Goal: Register for event/course

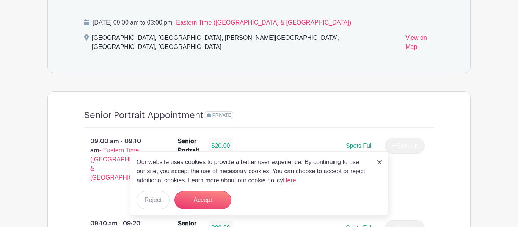
scroll to position [453, 0]
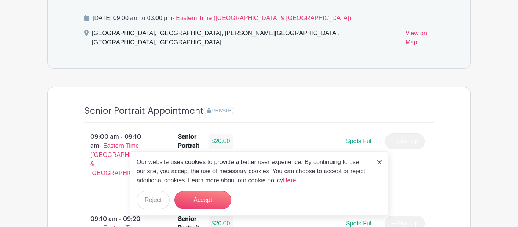
click at [380, 162] on img at bounding box center [380, 162] width 5 height 5
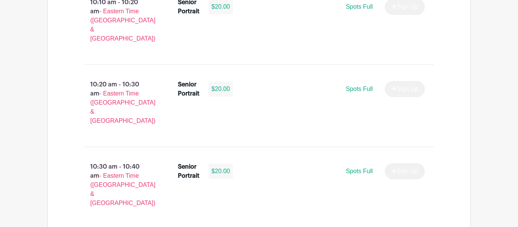
scroll to position [1164, 0]
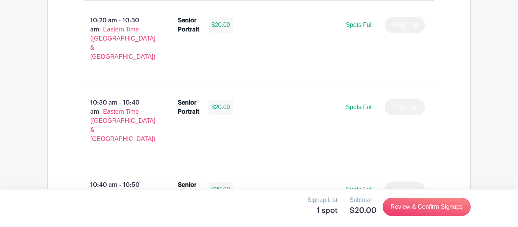
scroll to position [1230, 0]
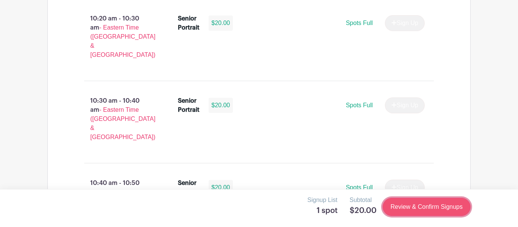
click at [414, 209] on link "Review & Confirm Signups" at bounding box center [427, 207] width 88 height 18
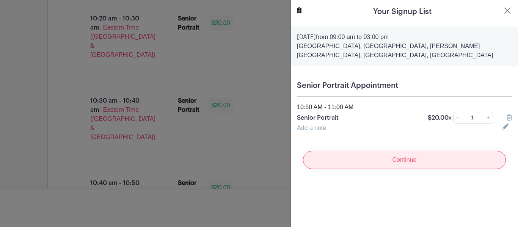
click at [392, 165] on input "Continue" at bounding box center [404, 160] width 203 height 18
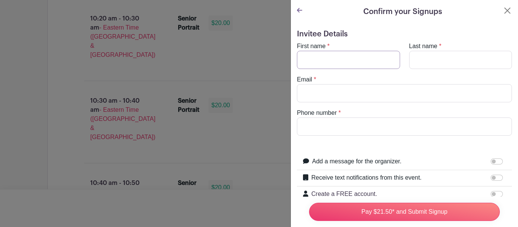
click at [339, 65] on input "First name" at bounding box center [348, 60] width 103 height 18
type input "Kason"
click at [433, 61] on input "Last name" at bounding box center [461, 60] width 103 height 18
type input "Heinen"
click at [364, 93] on input "Email" at bounding box center [404, 93] width 215 height 18
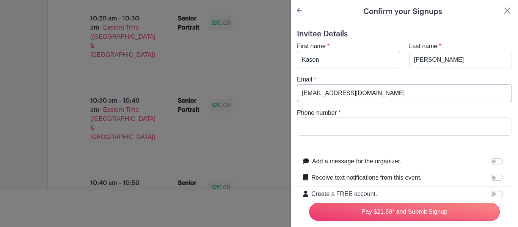
type input "kheine6443@greenvillieschools.us"
click at [342, 128] on input "Phone number" at bounding box center [404, 127] width 215 height 18
click at [311, 125] on input "2568675346" at bounding box center [404, 127] width 215 height 18
click at [323, 127] on input "2568675346" at bounding box center [404, 127] width 215 height 18
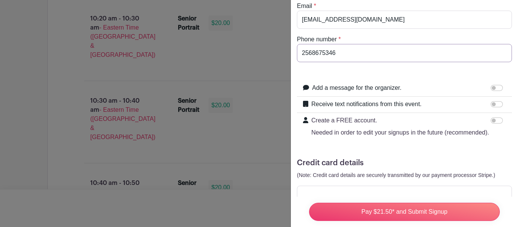
scroll to position [97, 0]
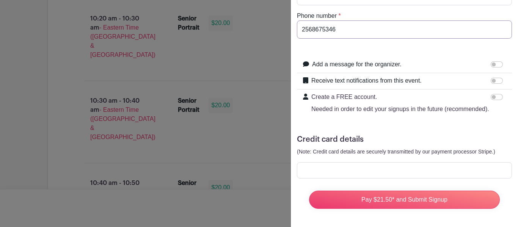
type input "2568675346"
click at [495, 62] on input "Add a message for the organizer." at bounding box center [497, 64] width 12 height 6
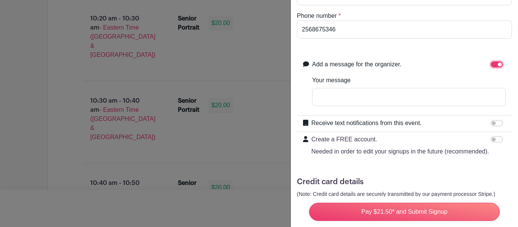
click at [496, 65] on input "Add a message for the organizer." at bounding box center [497, 64] width 12 height 6
checkbox input "false"
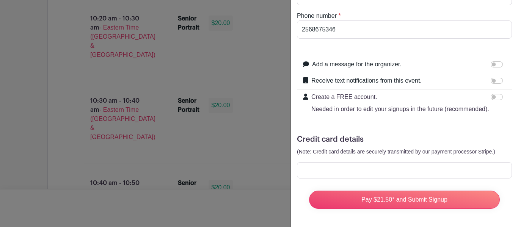
scroll to position [0, 0]
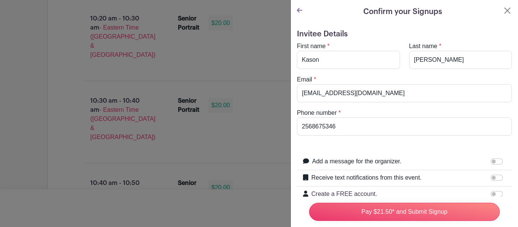
click at [299, 10] on icon at bounding box center [299, 10] width 5 height 5
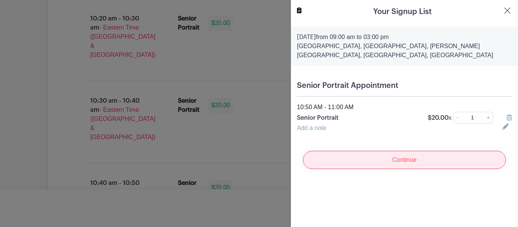
click at [397, 163] on input "Continue" at bounding box center [404, 160] width 203 height 18
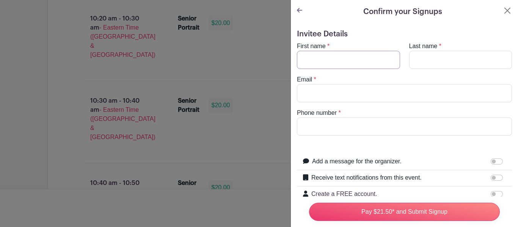
click at [333, 64] on input "First name" at bounding box center [348, 60] width 103 height 18
type input "Kason"
click at [434, 58] on input "Last name" at bounding box center [461, 60] width 103 height 18
type input "Heinen"
click at [383, 83] on div "Email *" at bounding box center [405, 88] width 224 height 27
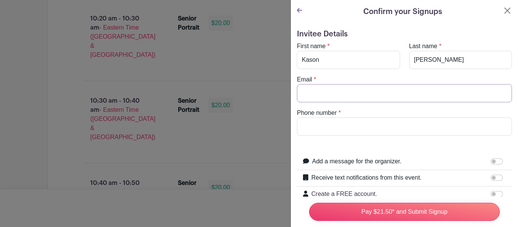
click at [373, 93] on input "Email" at bounding box center [404, 93] width 215 height 18
type input "kheine6443@greenvillieschools.us"
click at [360, 129] on input "Phone number" at bounding box center [404, 127] width 215 height 18
type input "2568675346"
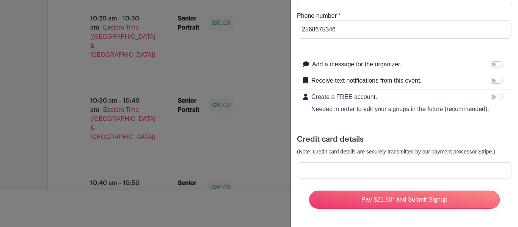
click at [366, 176] on div at bounding box center [404, 170] width 215 height 16
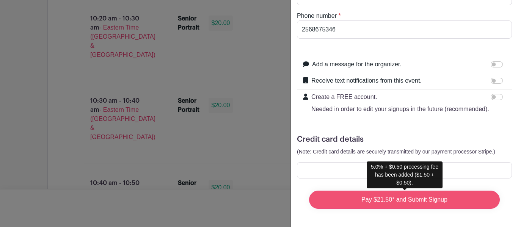
click at [398, 195] on input "Pay $21.50* and Submit Signup" at bounding box center [404, 200] width 191 height 18
click at [460, 200] on input "Pay $21.50* and Submit Signup" at bounding box center [404, 200] width 191 height 18
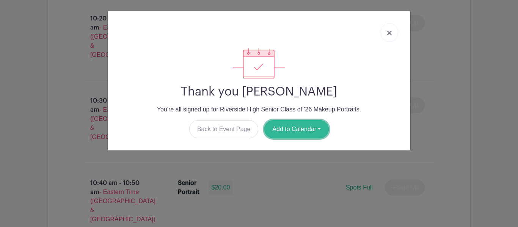
click at [317, 126] on button "Add to Calendar" at bounding box center [297, 129] width 65 height 18
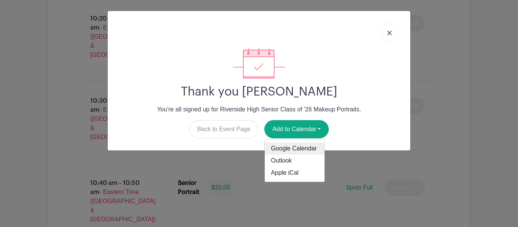
click at [298, 152] on link "Google Calendar" at bounding box center [295, 149] width 60 height 12
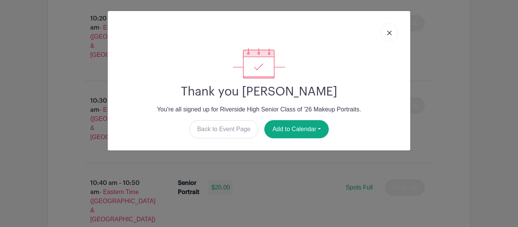
click at [389, 35] on link at bounding box center [389, 32] width 17 height 19
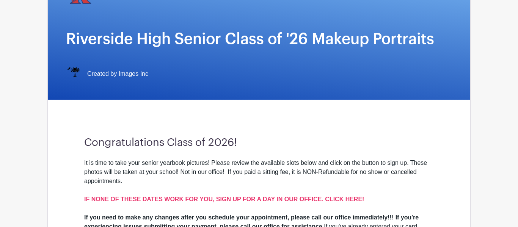
scroll to position [0, 0]
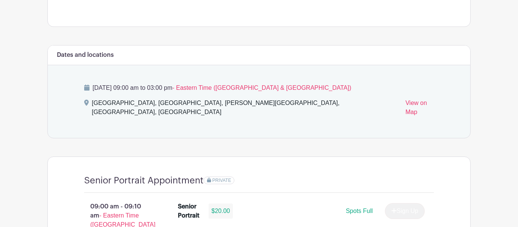
scroll to position [382, 0]
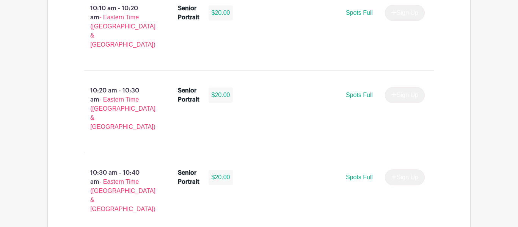
scroll to position [1183, 0]
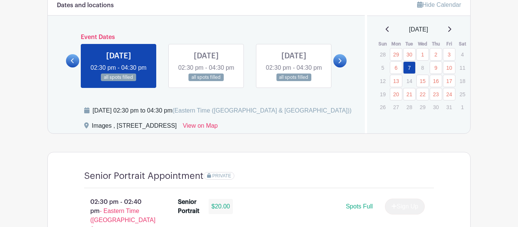
scroll to position [416, 0]
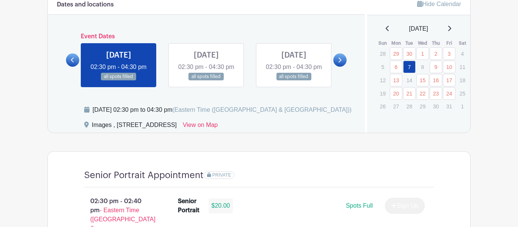
click at [340, 63] on icon at bounding box center [339, 60] width 3 height 6
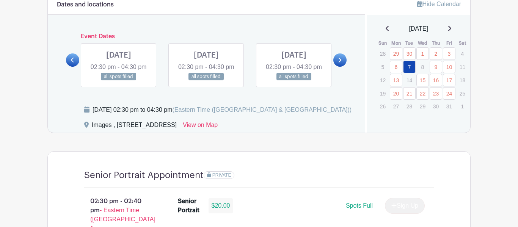
click at [340, 63] on icon at bounding box center [339, 60] width 3 height 6
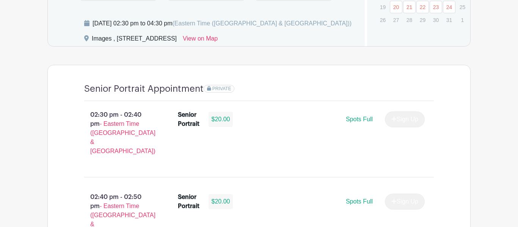
scroll to position [502, 0]
